Goal: Task Accomplishment & Management: Manage account settings

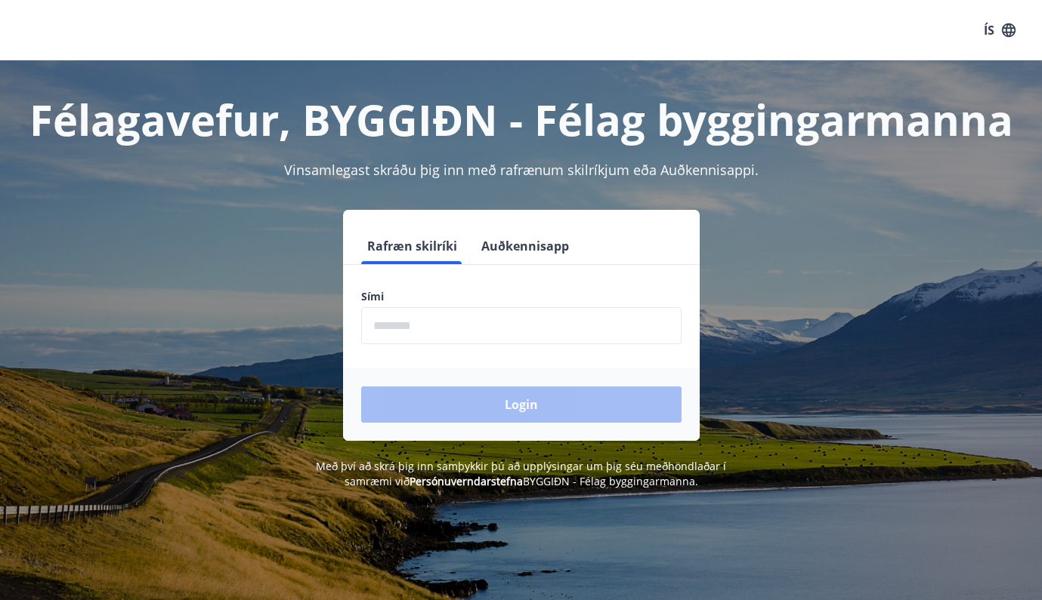
click at [596, 327] on input "phone" at bounding box center [521, 325] width 320 height 37
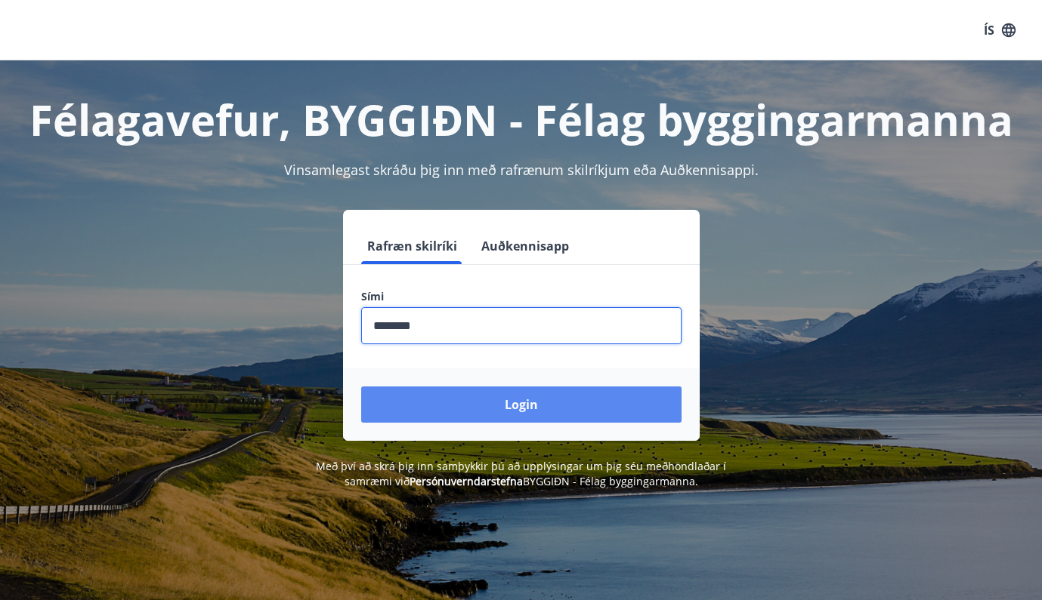
type input "********"
click at [617, 412] on button "Login" at bounding box center [521, 405] width 320 height 36
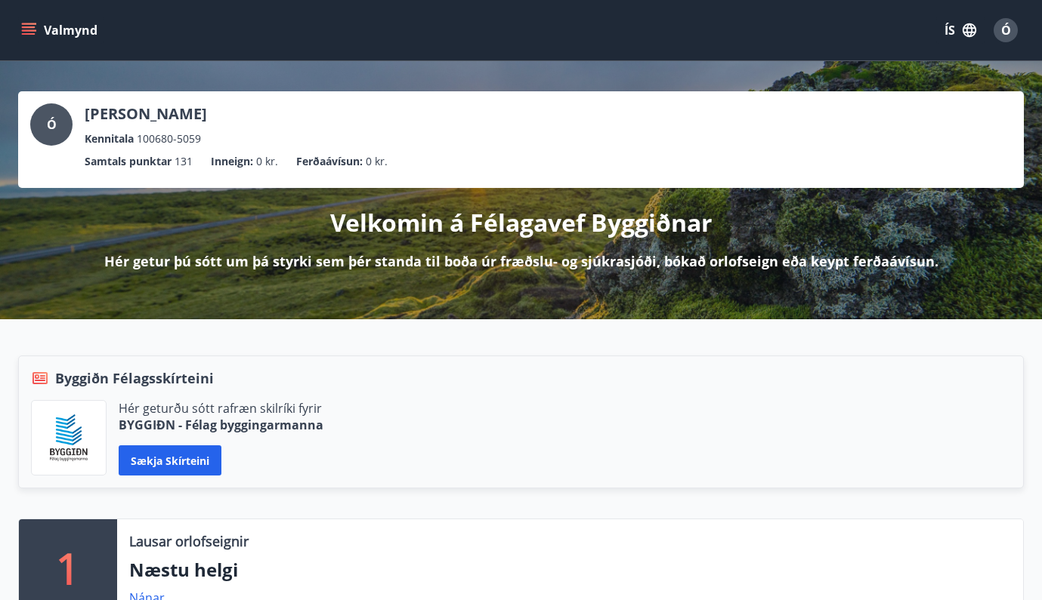
click at [35, 29] on icon "menu" at bounding box center [28, 30] width 15 height 15
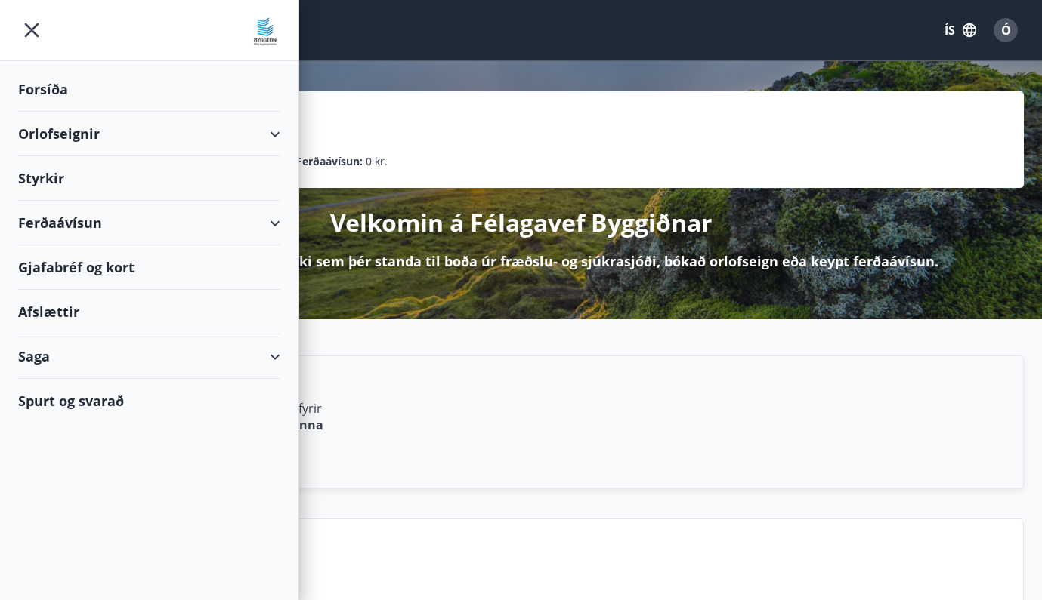
click at [236, 147] on div "Orlofseignir" at bounding box center [149, 134] width 262 height 45
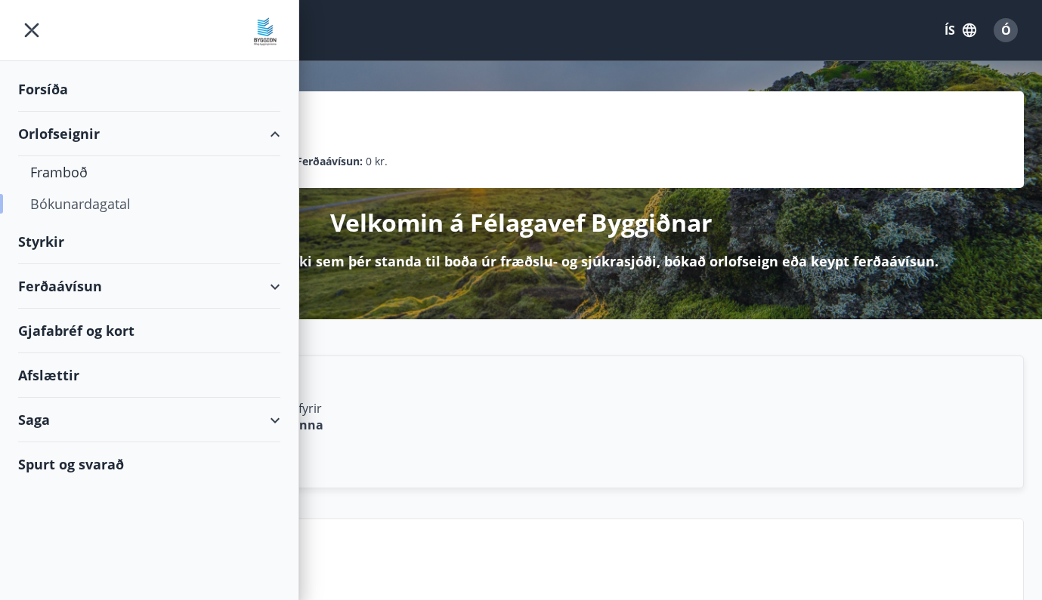
click at [110, 205] on div "Bókunardagatal" at bounding box center [149, 204] width 238 height 32
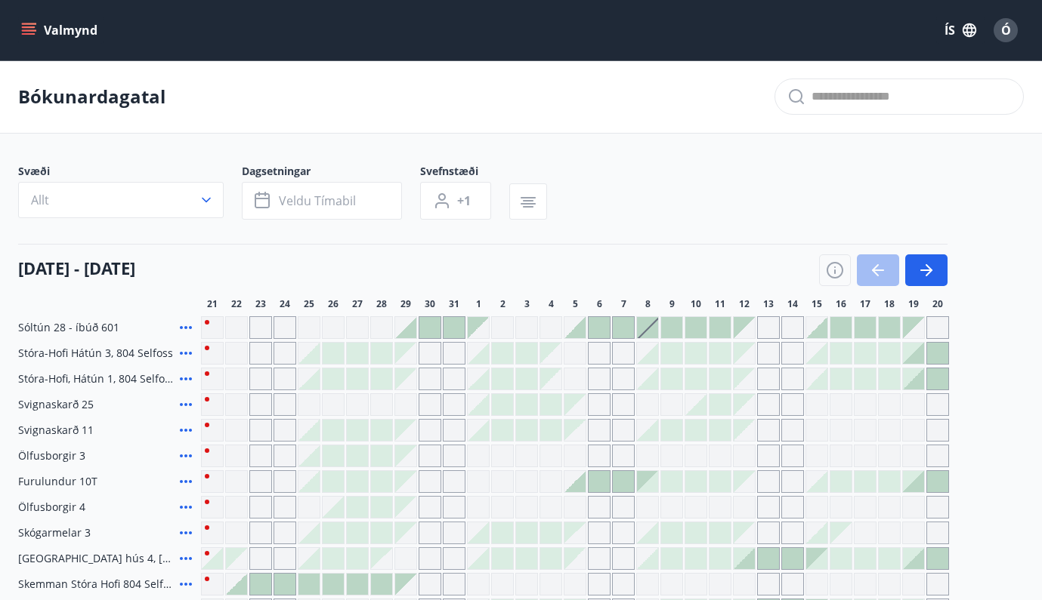
click at [1002, 36] on span "Ó" at bounding box center [1006, 30] width 10 height 17
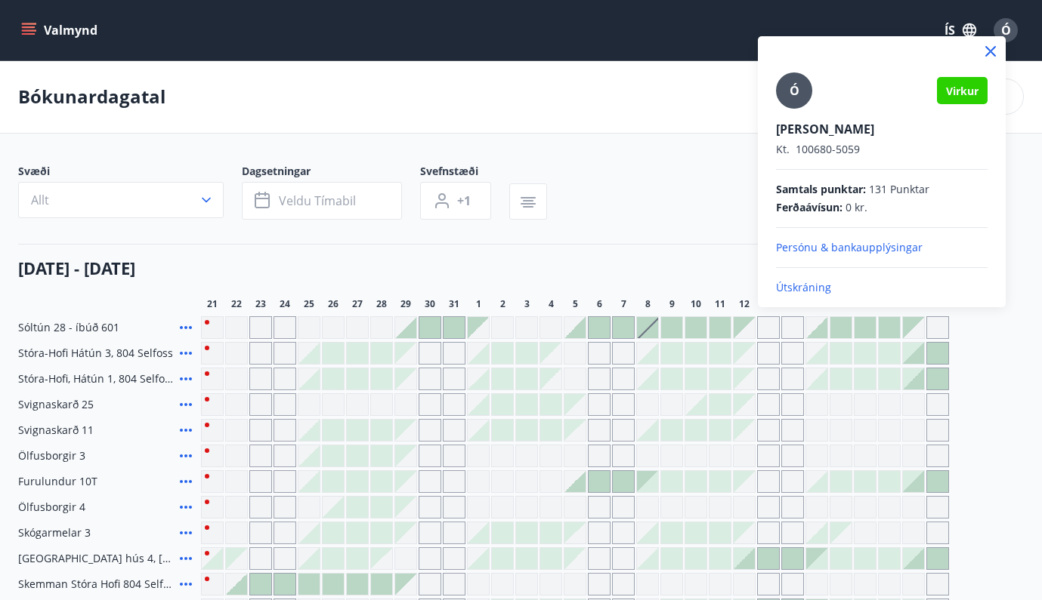
click at [823, 284] on p "Útskráning" at bounding box center [881, 287] width 211 height 15
